Goal: Task Accomplishment & Management: Manage account settings

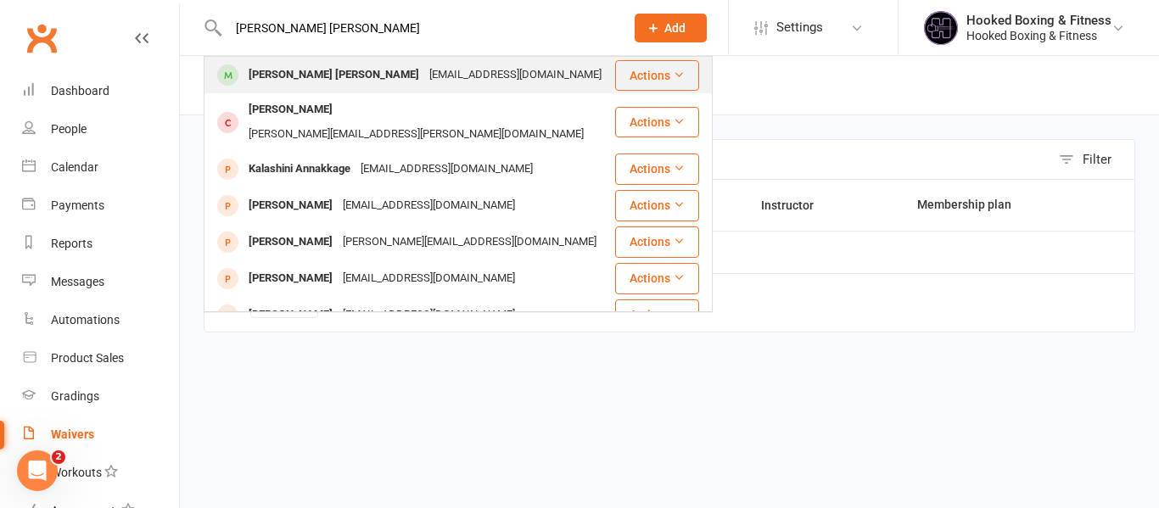
type input "[PERSON_NAME] [PERSON_NAME]"
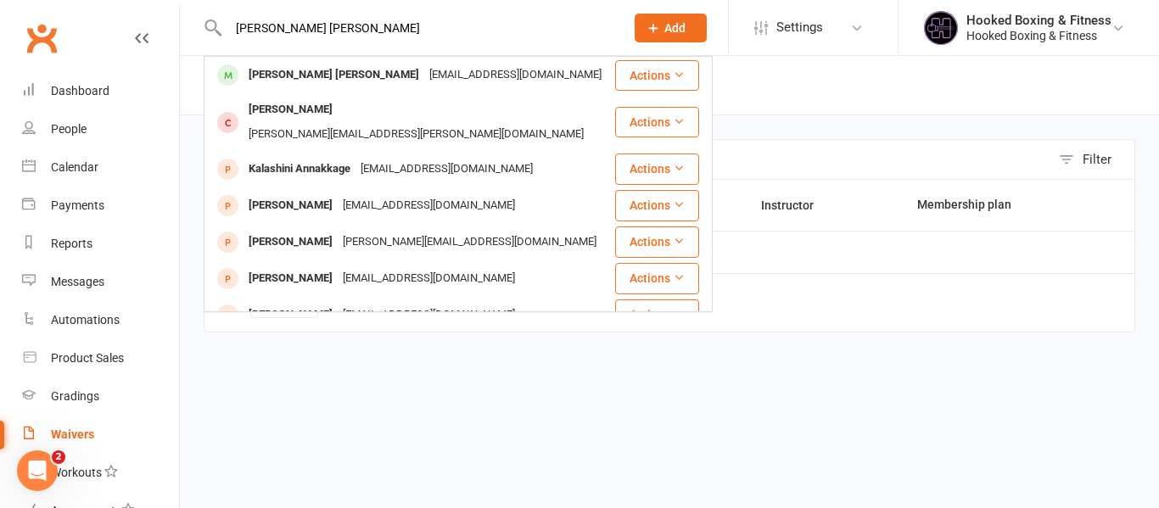
click at [422, 59] on div "[PERSON_NAME] [PERSON_NAME] [EMAIL_ADDRESS][DOMAIN_NAME]" at bounding box center [409, 75] width 408 height 35
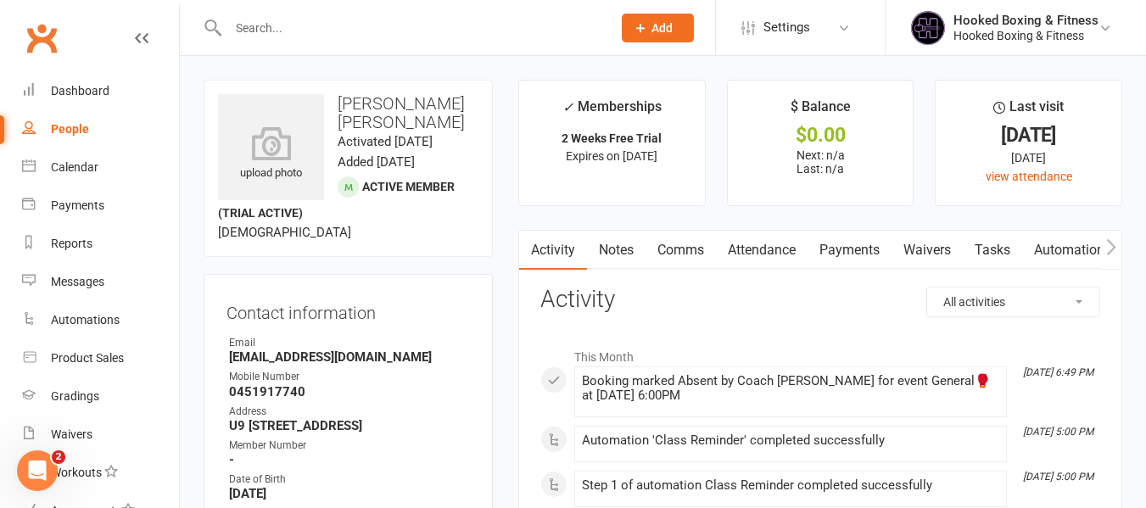
click at [765, 248] on link "Attendance" at bounding box center [762, 250] width 92 height 39
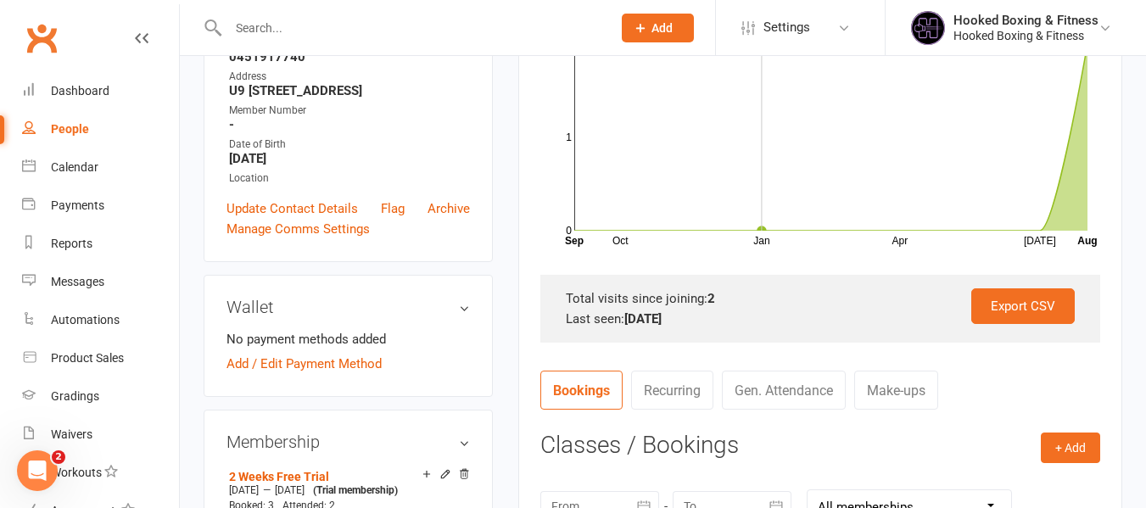
scroll to position [594, 0]
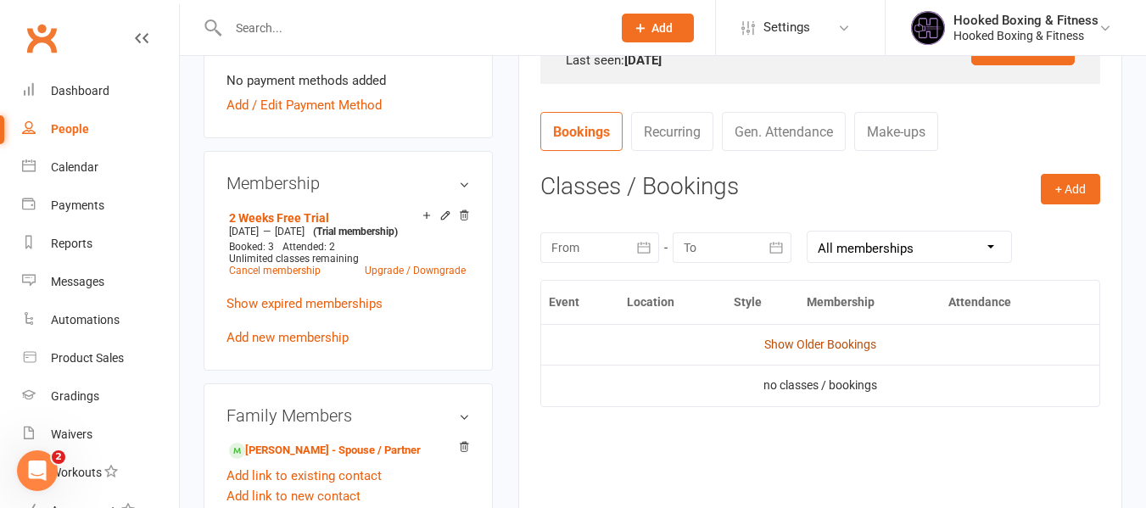
click at [848, 345] on link "Show Older Bookings" at bounding box center [820, 345] width 112 height 14
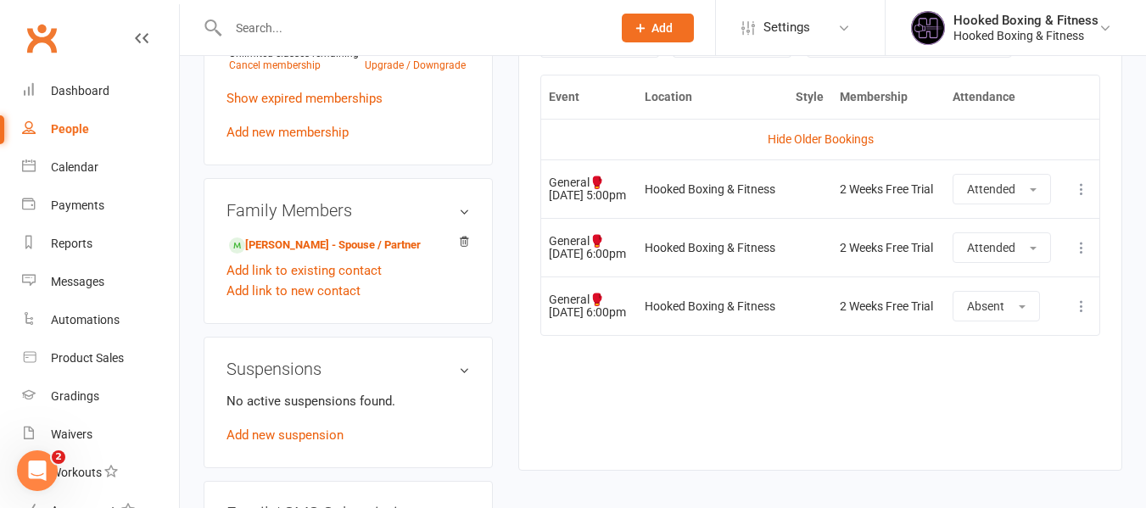
scroll to position [763, 0]
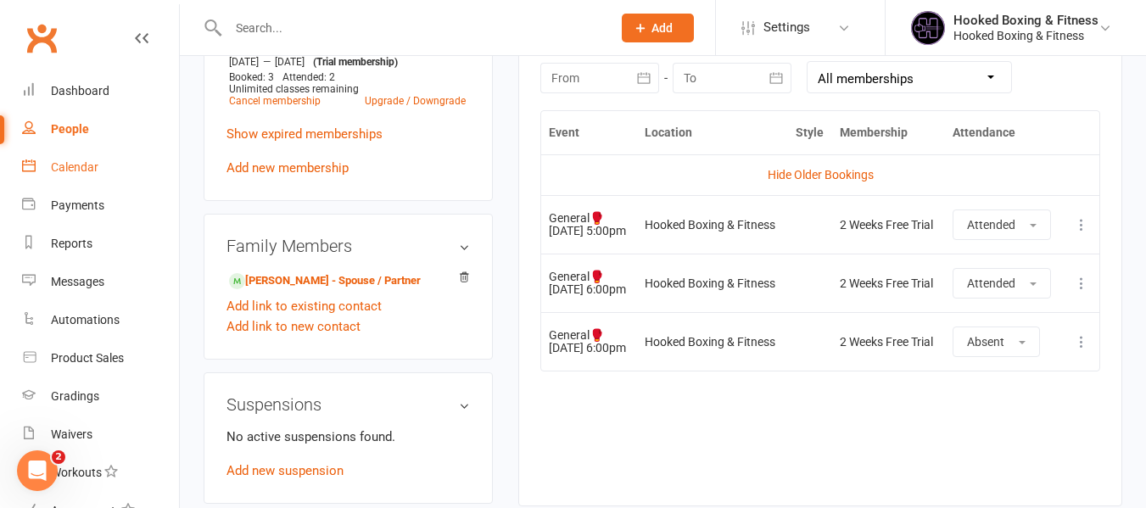
click at [79, 176] on link "Calendar" at bounding box center [100, 167] width 157 height 38
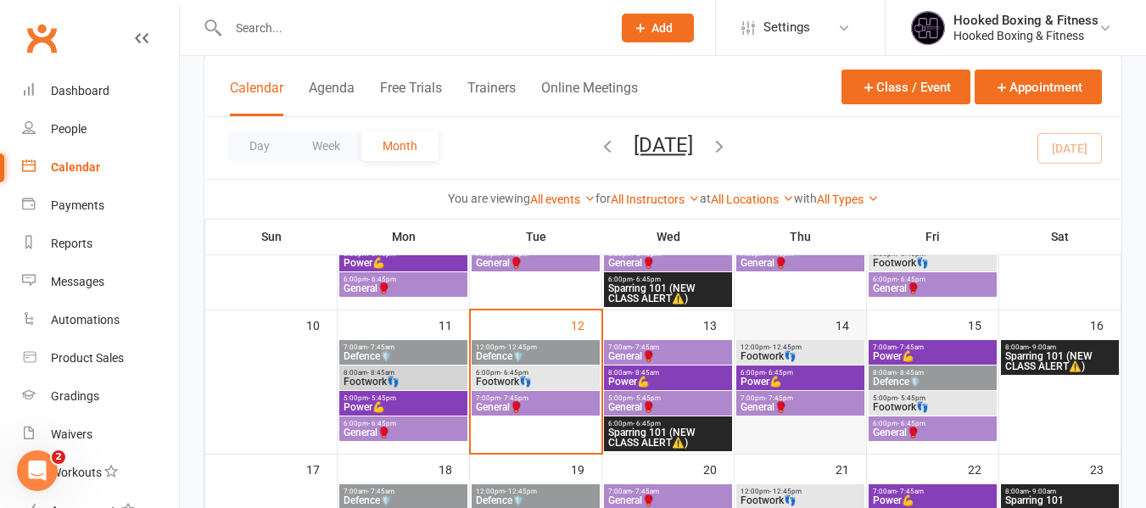
scroll to position [339, 0]
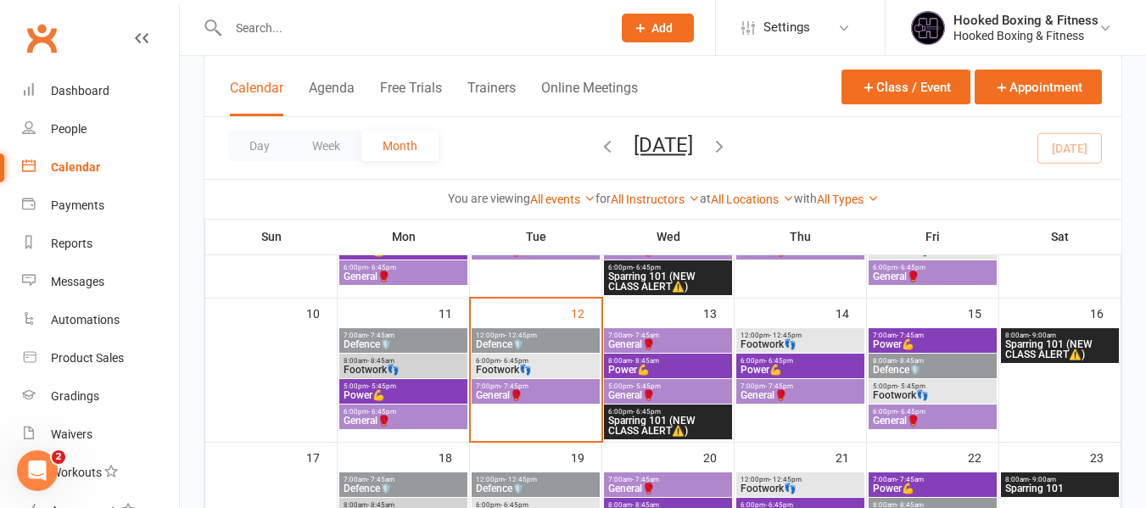
click at [535, 384] on span "7:00pm - 7:45pm" at bounding box center [535, 387] width 121 height 8
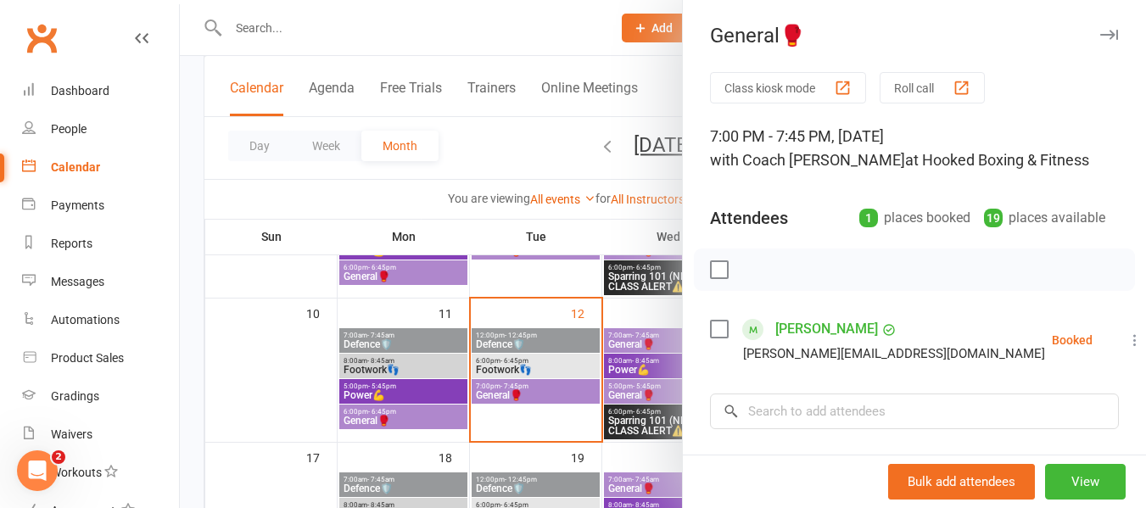
click at [522, 321] on div at bounding box center [663, 254] width 966 height 508
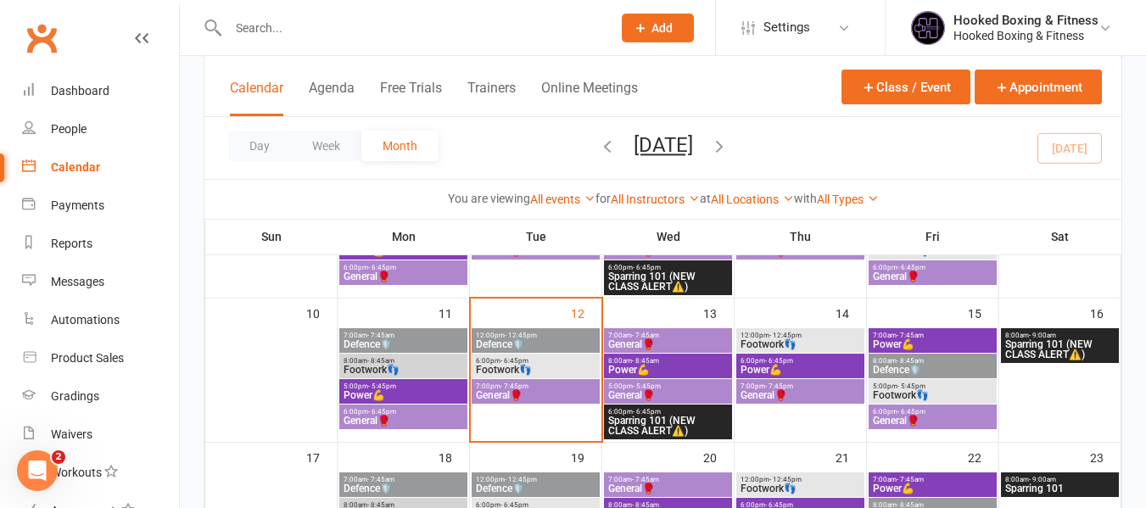
click at [543, 363] on span "6:00pm - 6:45pm" at bounding box center [535, 361] width 121 height 8
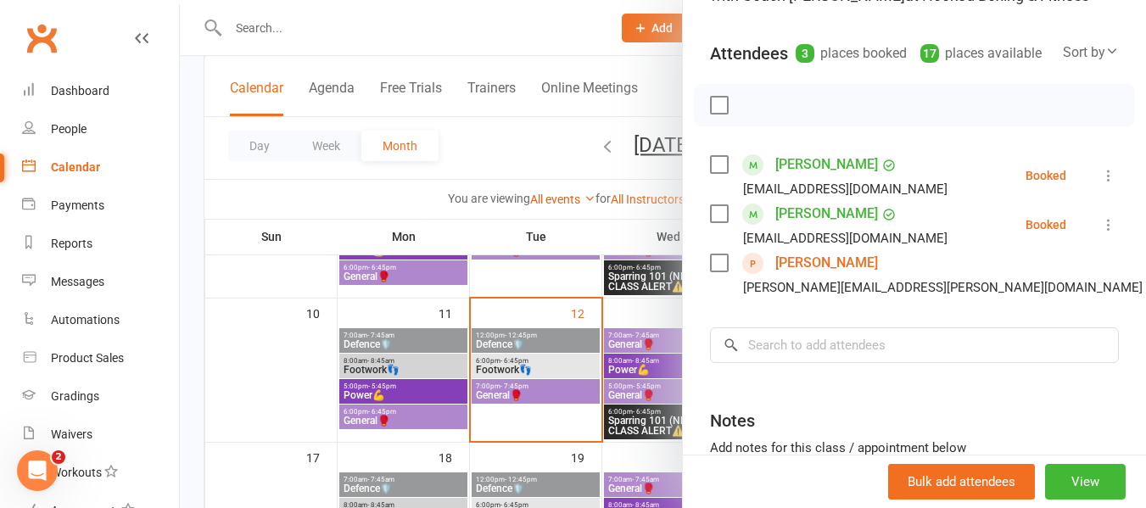
scroll to position [170, 0]
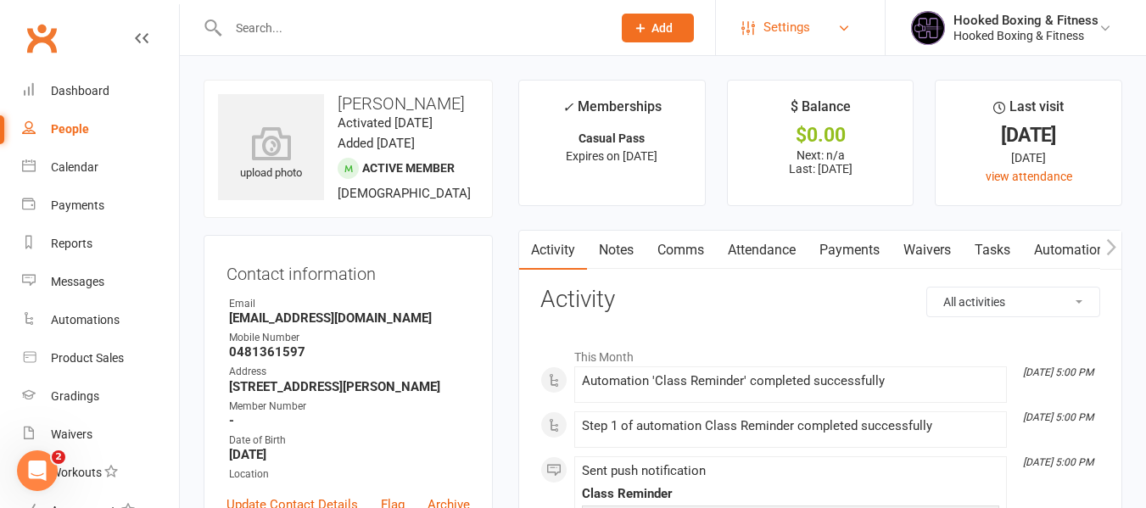
click at [810, 29] on span "Settings" at bounding box center [786, 27] width 47 height 38
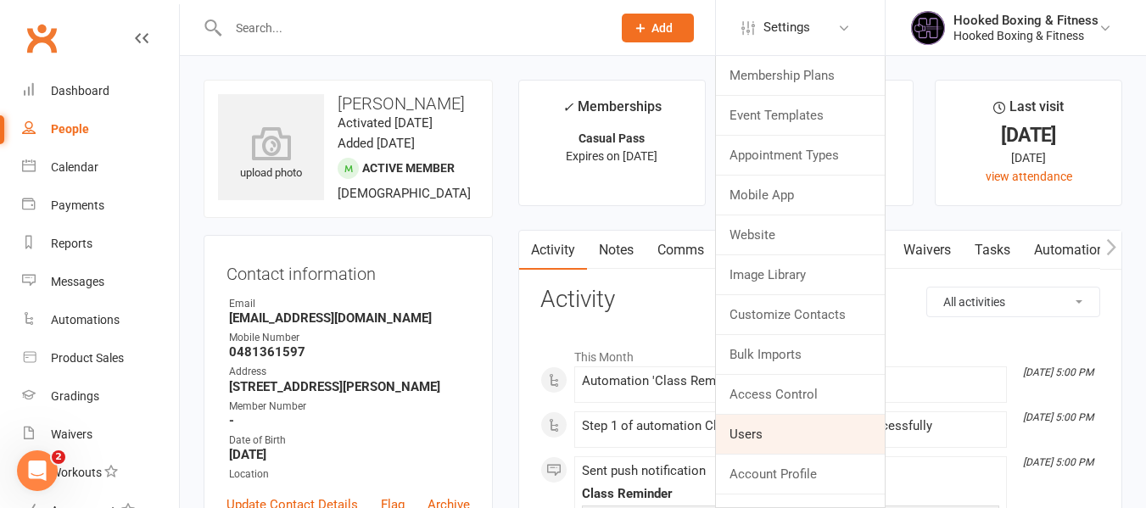
click at [792, 441] on link "Users" at bounding box center [800, 434] width 169 height 39
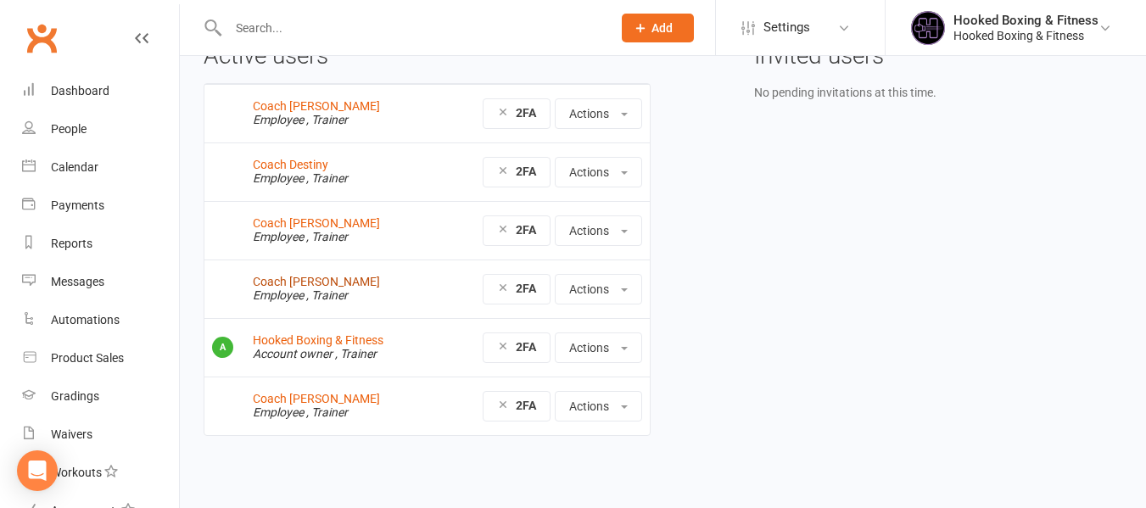
click at [300, 287] on link "Coach [PERSON_NAME]" at bounding box center [316, 282] width 127 height 14
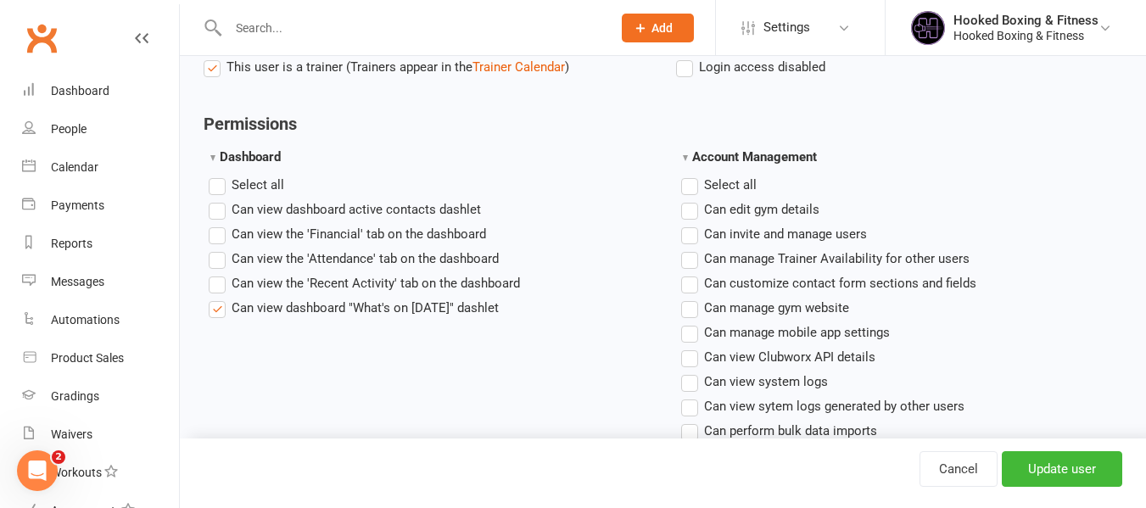
scroll to position [339, 0]
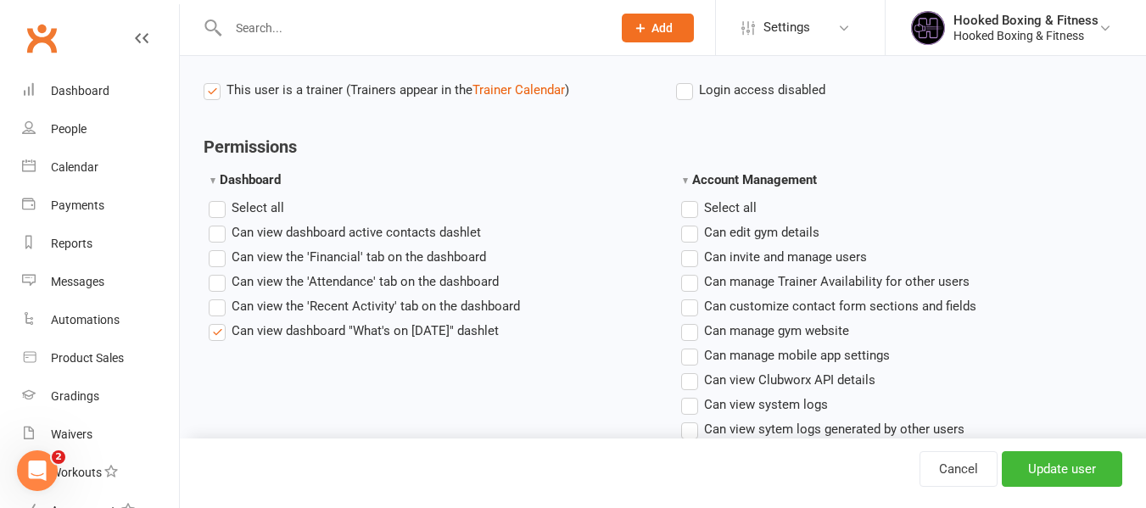
drag, startPoint x: 999, startPoint y: 221, endPoint x: 1102, endPoint y: 131, distance: 137.0
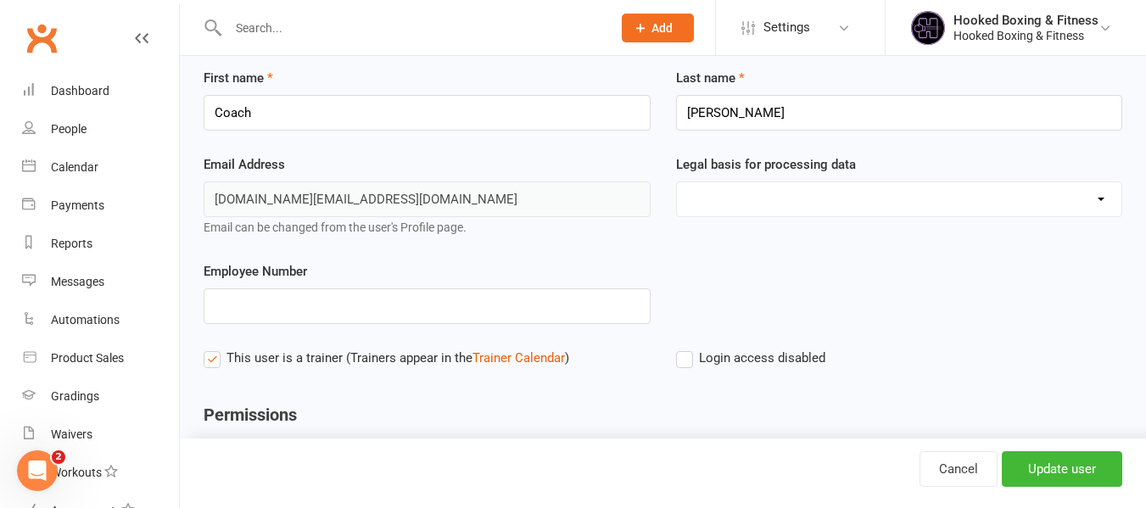
scroll to position [0, 0]
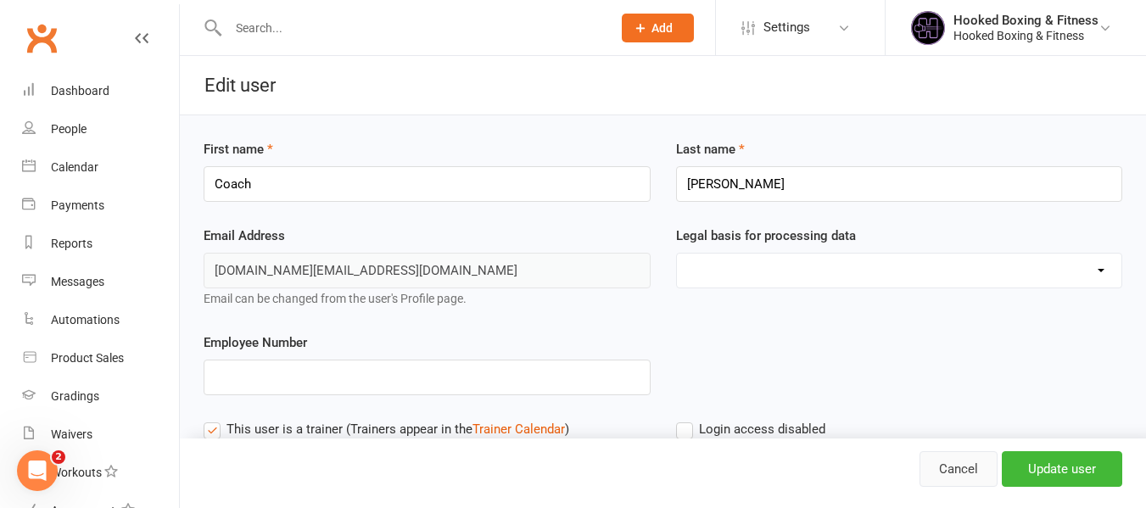
click at [961, 481] on link "Cancel" at bounding box center [958, 469] width 78 height 36
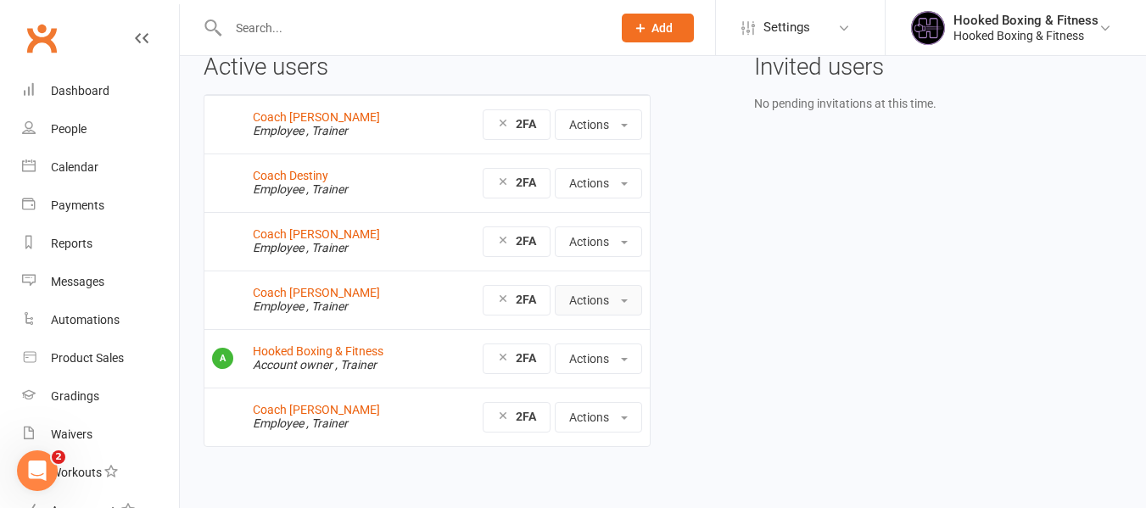
click at [579, 300] on button "Actions" at bounding box center [598, 300] width 87 height 31
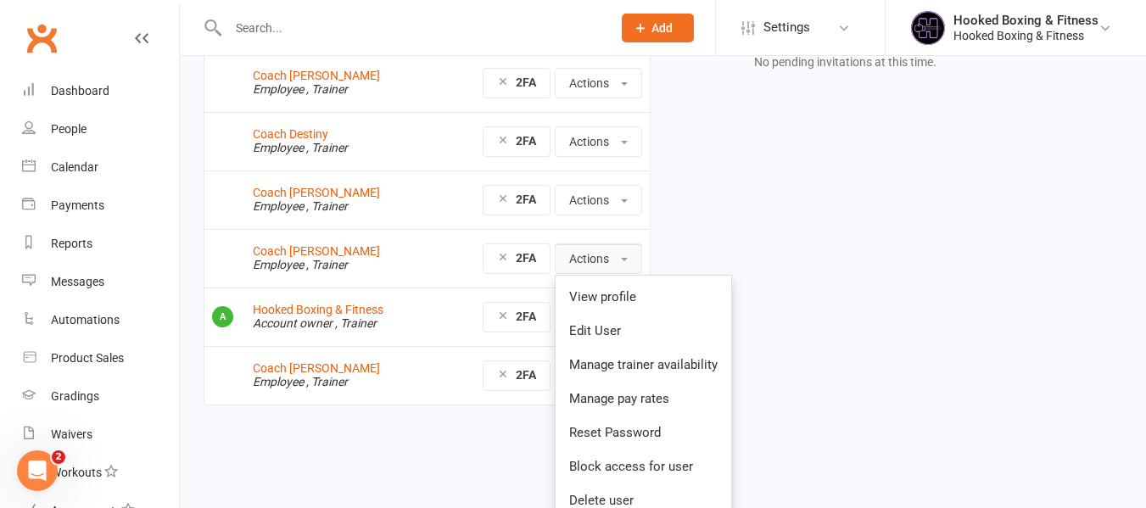
scroll to position [141, 0]
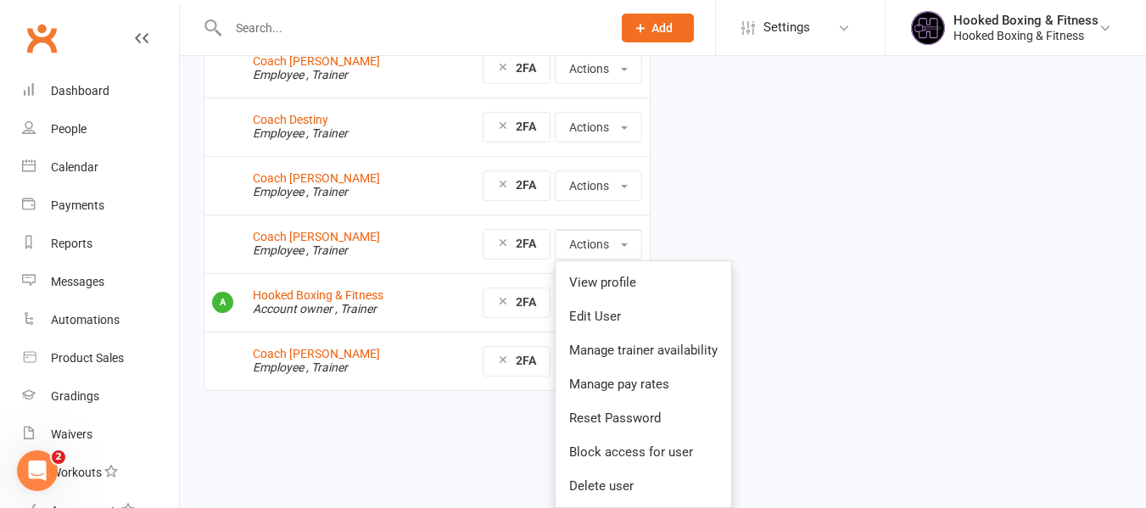
click at [842, 274] on div "Active users Coach Chris Employee , Trainer 2FA Actions View profile Edit User …" at bounding box center [663, 206] width 944 height 416
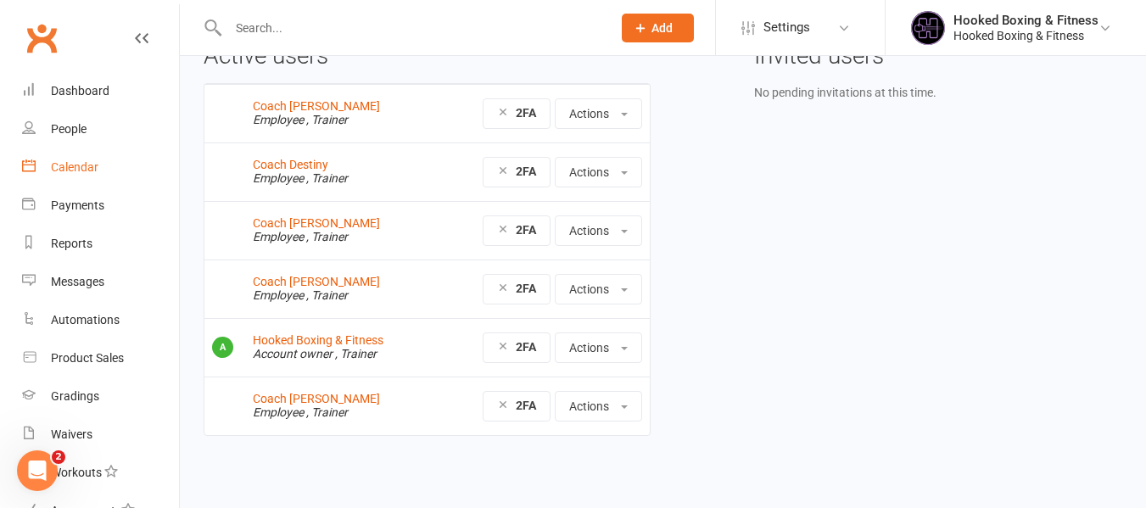
click at [81, 156] on link "Calendar" at bounding box center [100, 167] width 157 height 38
